Goal: Task Accomplishment & Management: Manage account settings

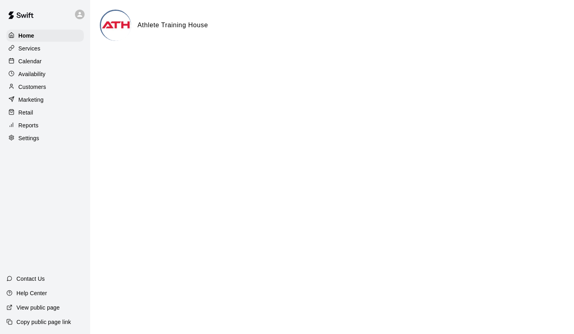
click at [33, 48] on p "Services" at bounding box center [29, 48] width 22 height 8
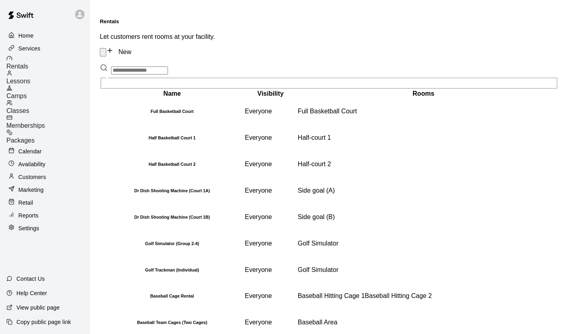
click at [27, 93] on span "Camps" at bounding box center [16, 96] width 20 height 7
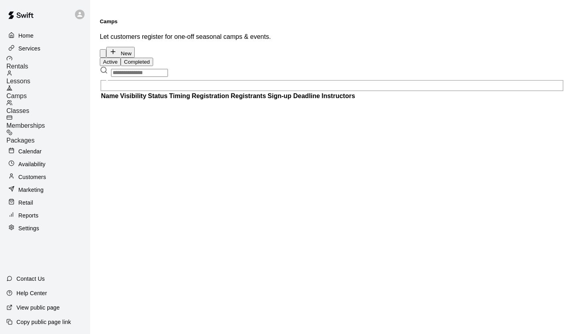
click at [153, 58] on button "Completed" at bounding box center [137, 62] width 32 height 8
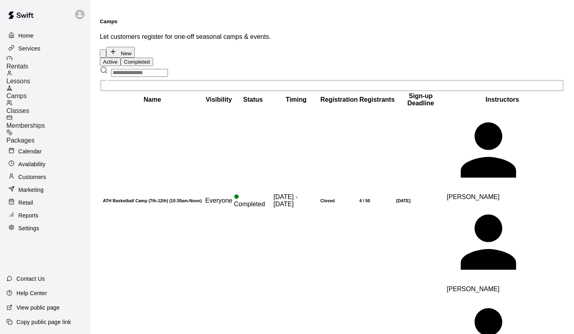
click at [123, 198] on h6 "ATH Basketball Camp (7th-12th) (10:30am-Noon)" at bounding box center [152, 200] width 103 height 5
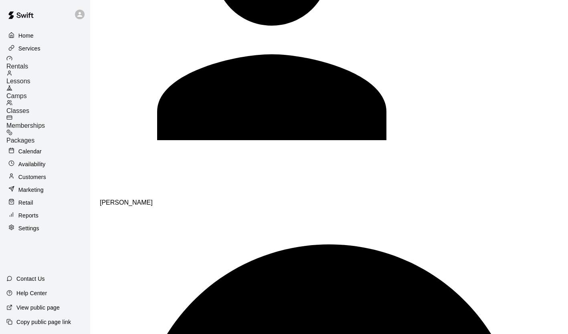
scroll to position [847, 0]
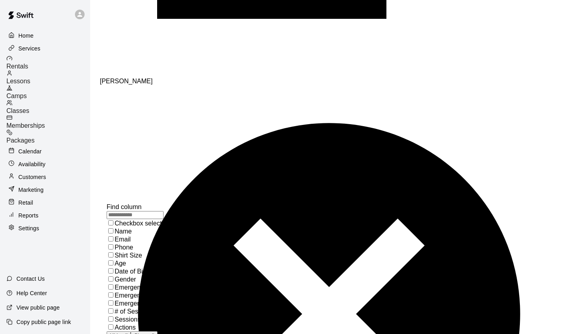
scroll to position [897, 0]
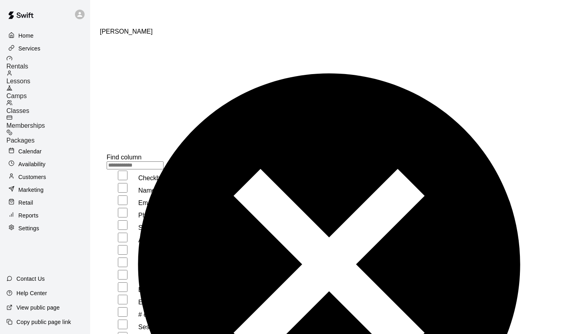
click at [138, 218] on span "Phone" at bounding box center [147, 215] width 18 height 7
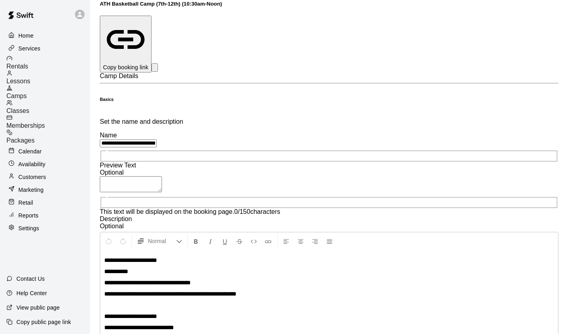
scroll to position [0, 0]
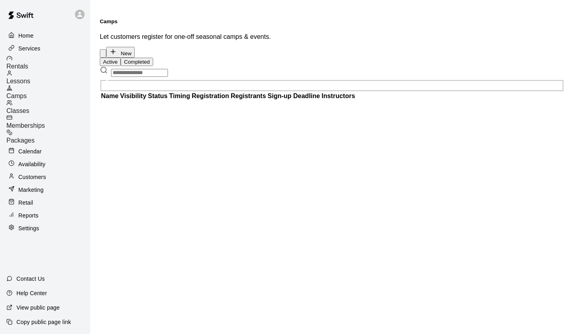
click at [153, 58] on button "Completed" at bounding box center [137, 62] width 32 height 8
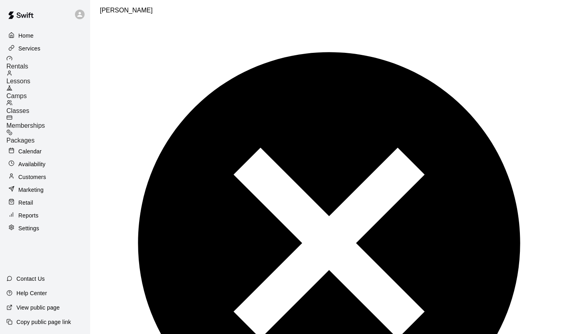
scroll to position [951, 0]
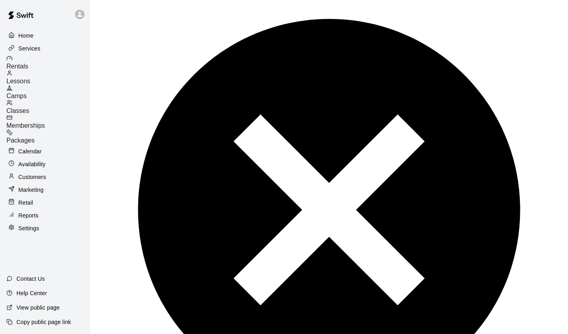
click at [454, 273] on span "Filter" at bounding box center [461, 276] width 14 height 7
select select "********"
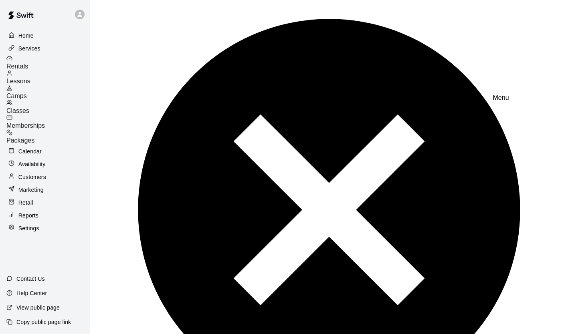
click at [460, 288] on li "Hide column" at bounding box center [484, 317] width 49 height 58
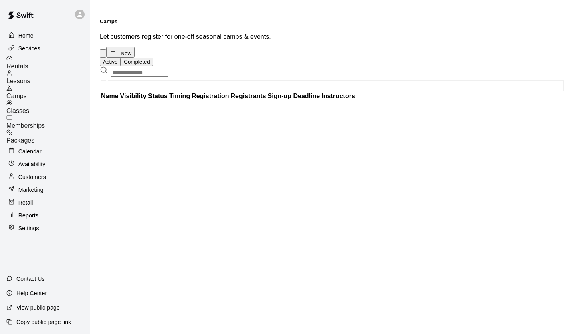
click at [153, 58] on button "Completed" at bounding box center [137, 62] width 32 height 8
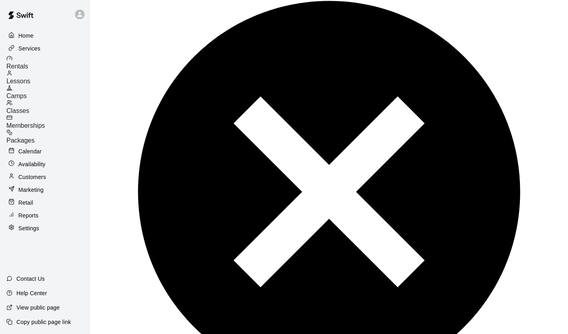
scroll to position [977, 0]
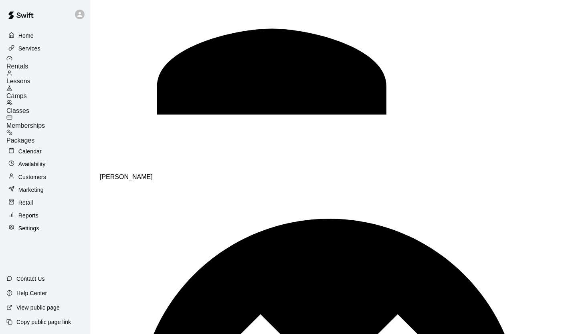
scroll to position [1599, 0]
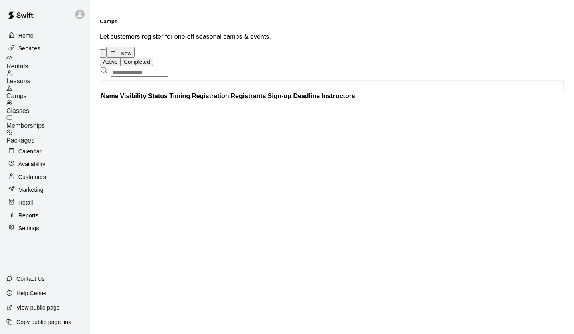
click at [153, 58] on button "Completed" at bounding box center [137, 62] width 32 height 8
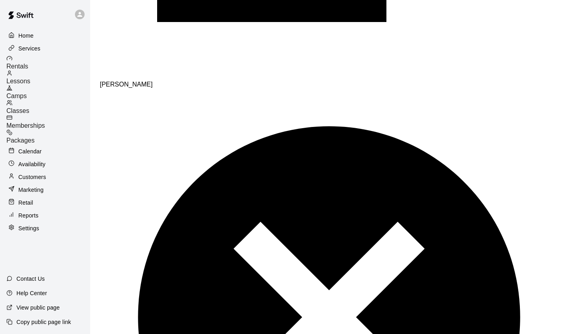
scroll to position [835, 0]
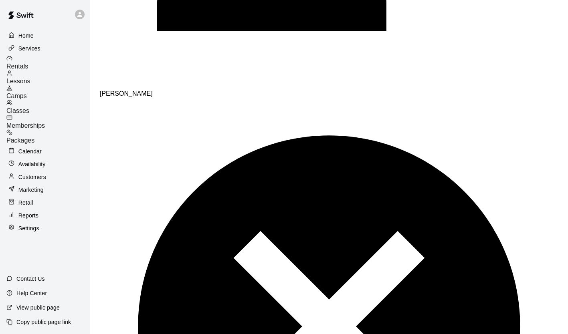
select select "**********"
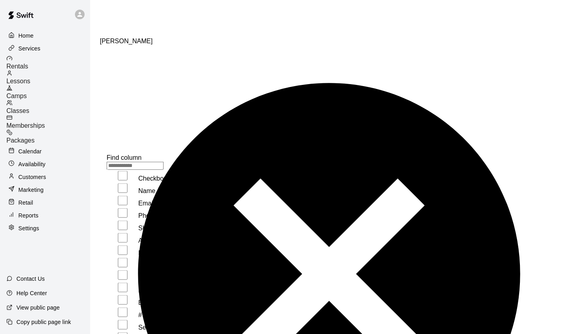
click at [138, 219] on span "Phone" at bounding box center [147, 215] width 18 height 7
click at [131, 237] on label "Age" at bounding box center [128, 240] width 43 height 7
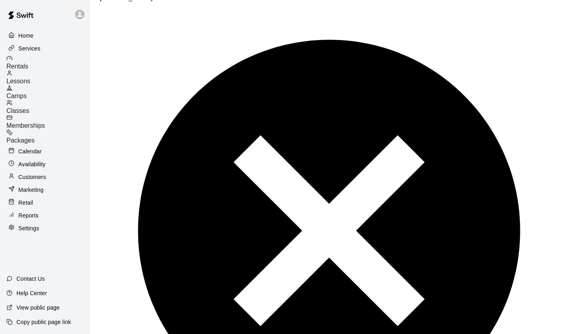
scroll to position [929, 0]
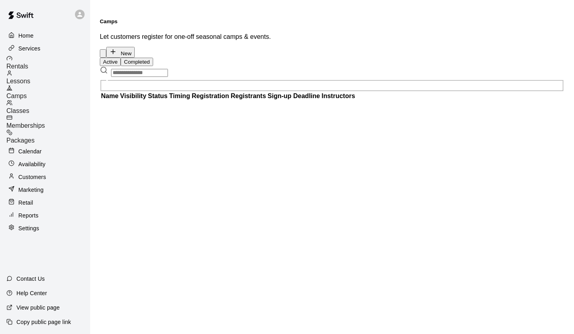
click at [153, 58] on button "Completed" at bounding box center [137, 62] width 32 height 8
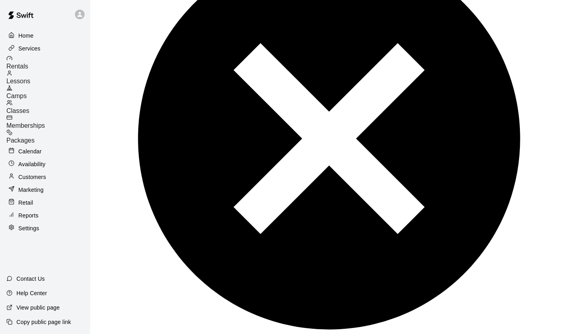
scroll to position [1034, 0]
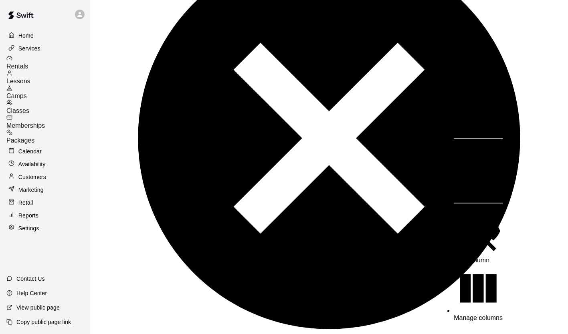
click at [454, 315] on span "Manage columns" at bounding box center [478, 318] width 49 height 7
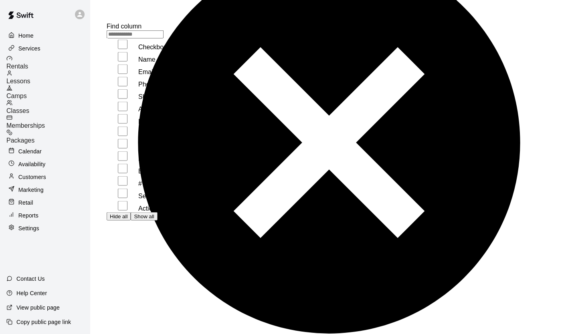
click at [138, 86] on span "Phone" at bounding box center [147, 84] width 18 height 7
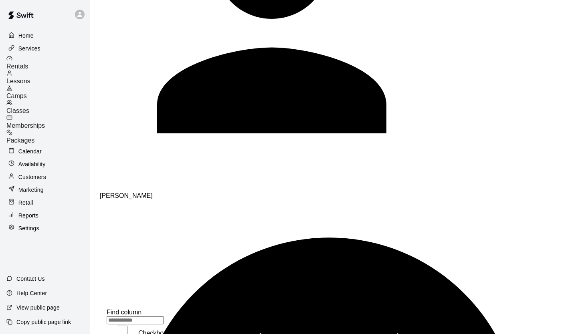
scroll to position [747, 0]
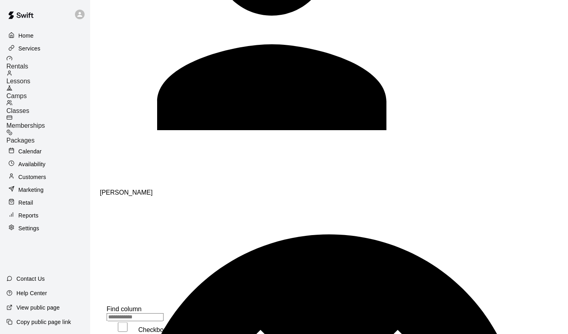
click at [34, 173] on p "Customers" at bounding box center [32, 177] width 28 height 8
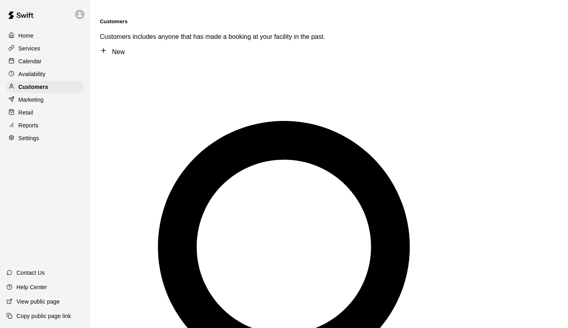
type input "******"
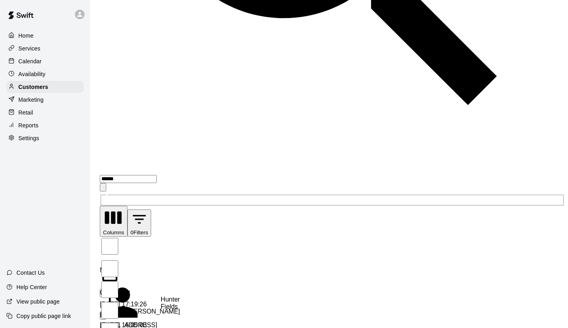
scroll to position [371, 0]
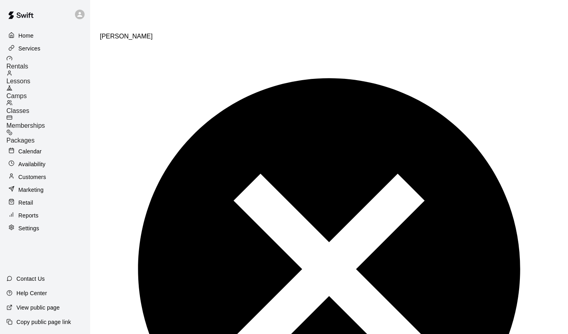
scroll to position [882, 0]
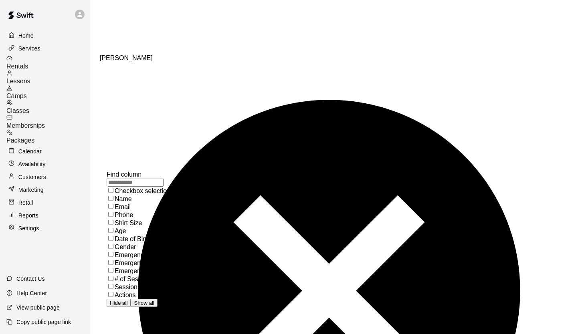
scroll to position [898, 0]
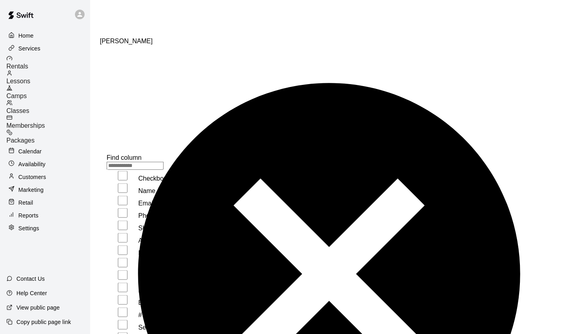
click at [156, 218] on div "Phone" at bounding box center [161, 213] width 108 height 12
click at [140, 217] on span "Phone" at bounding box center [147, 215] width 18 height 7
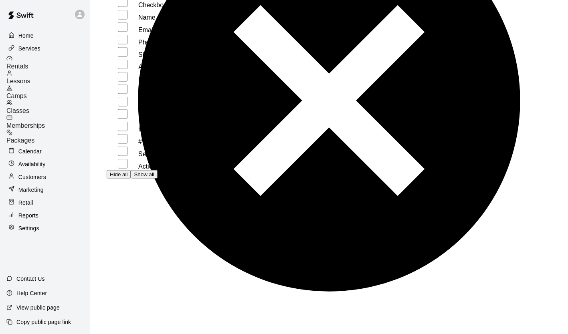
scroll to position [1072, 0]
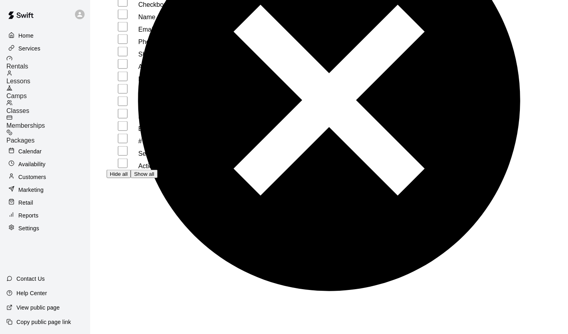
click at [60, 14] on div at bounding box center [45, 14] width 90 height 29
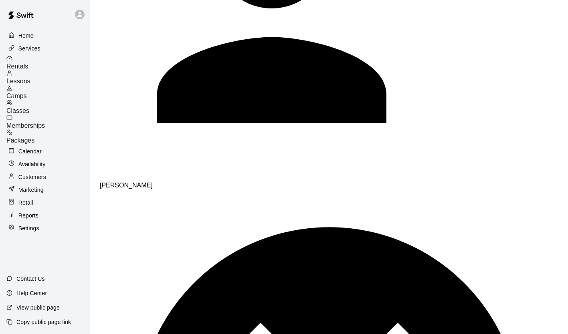
scroll to position [1599, 0]
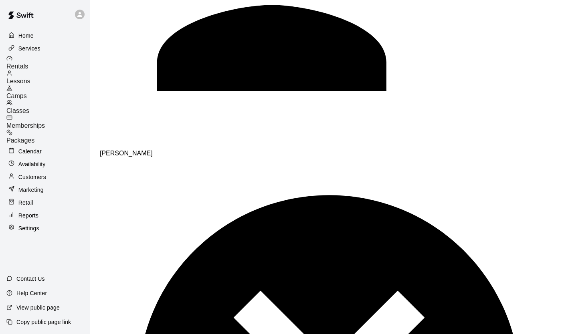
click at [45, 122] on span "Memberships" at bounding box center [25, 125] width 38 height 7
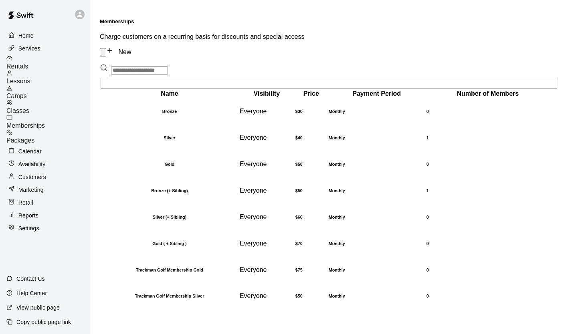
scroll to position [41, 0]
click at [67, 129] on div "Packages" at bounding box center [48, 136] width 84 height 15
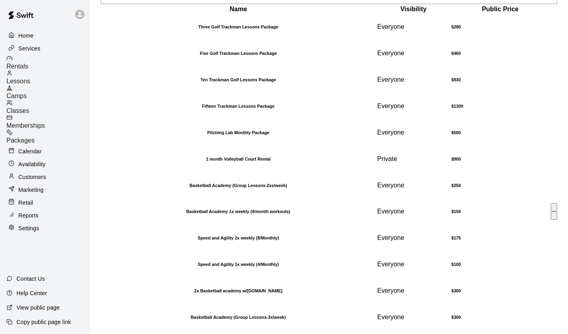
scroll to position [178, 0]
